Goal: Navigation & Orientation: Go to known website

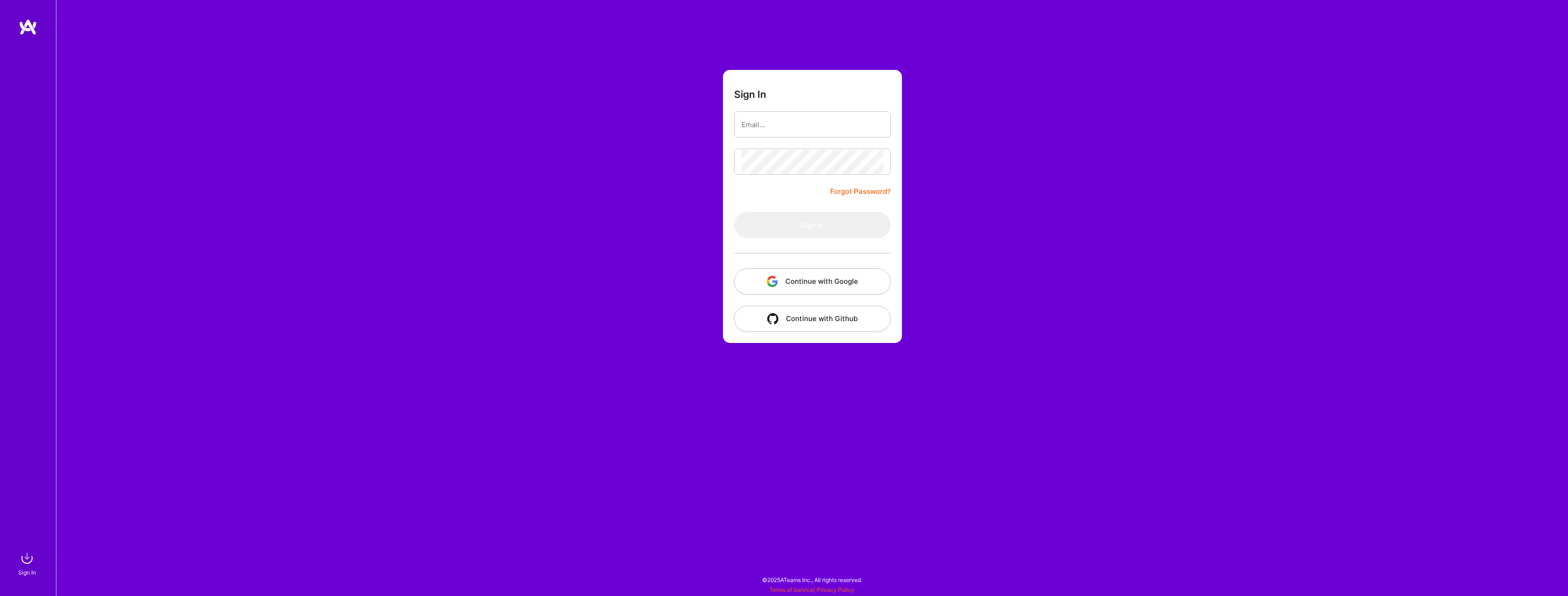
click at [835, 279] on button "Continue with Google" at bounding box center [812, 281] width 156 height 26
